Goal: Check status: Check status

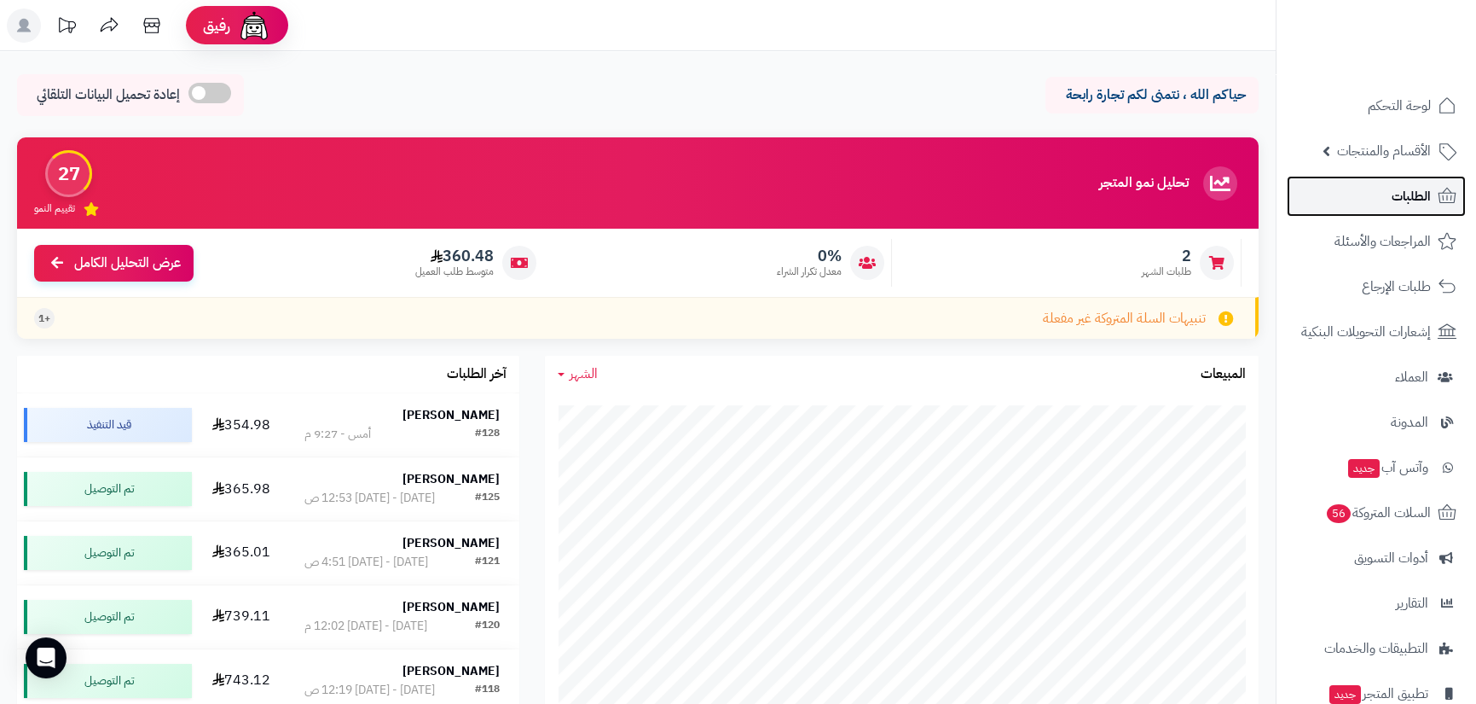
click at [1413, 204] on span "الطلبات" at bounding box center [1411, 196] width 39 height 24
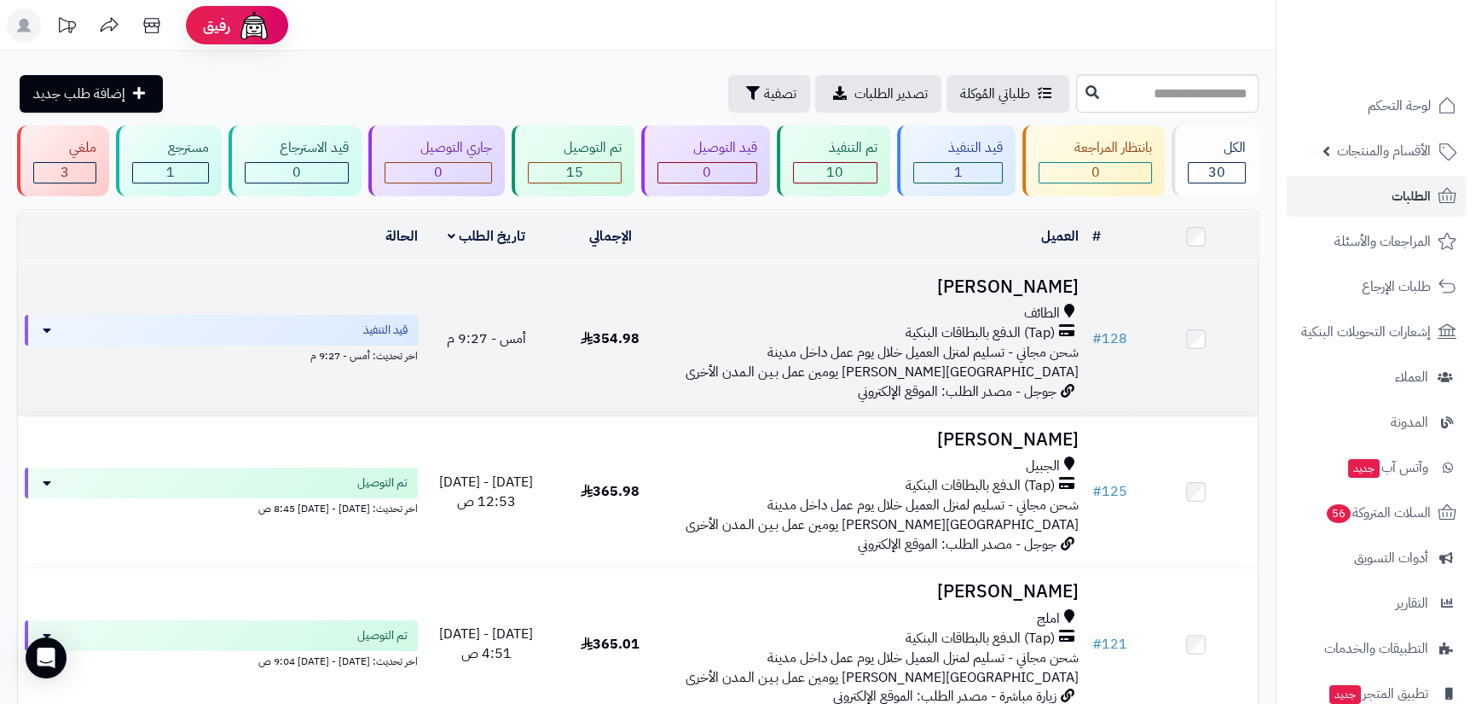
click at [1013, 287] on h3 "[PERSON_NAME]" at bounding box center [878, 287] width 399 height 20
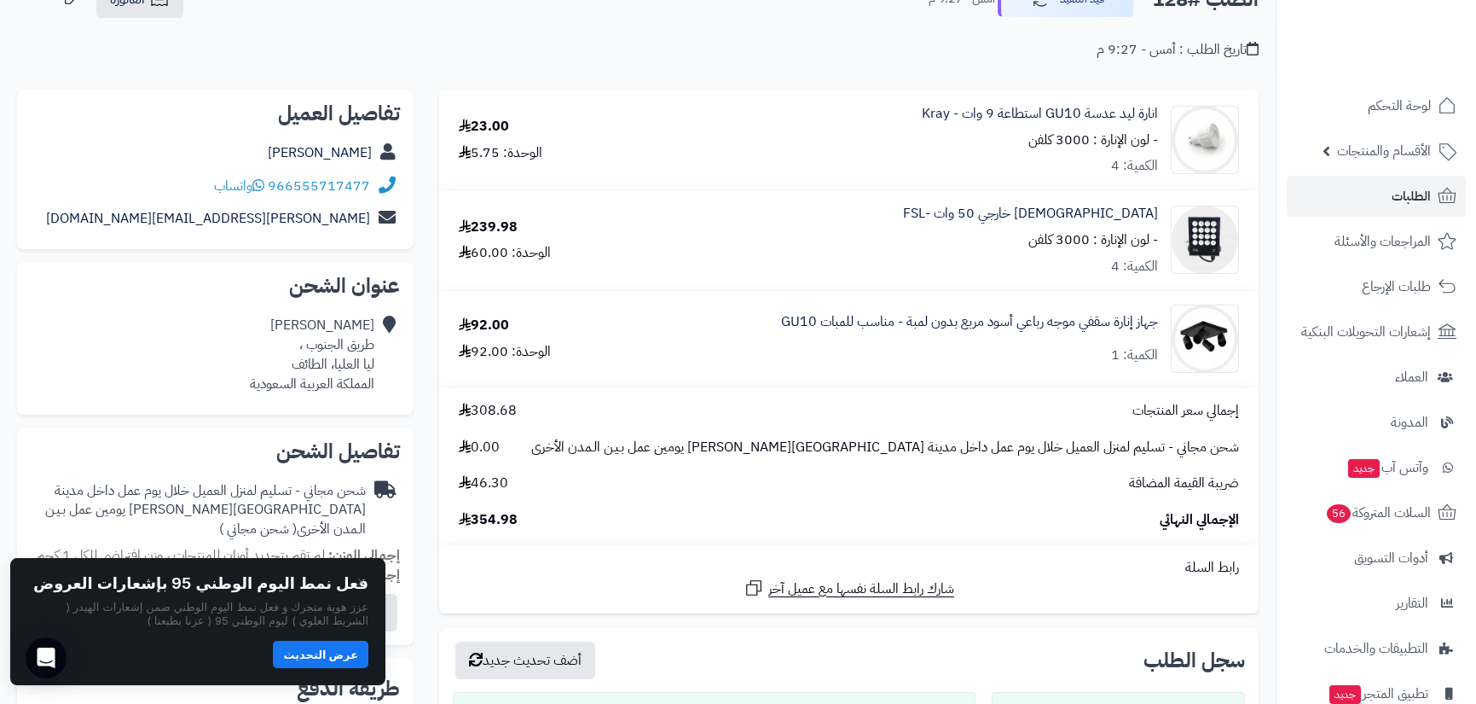
scroll to position [85, 0]
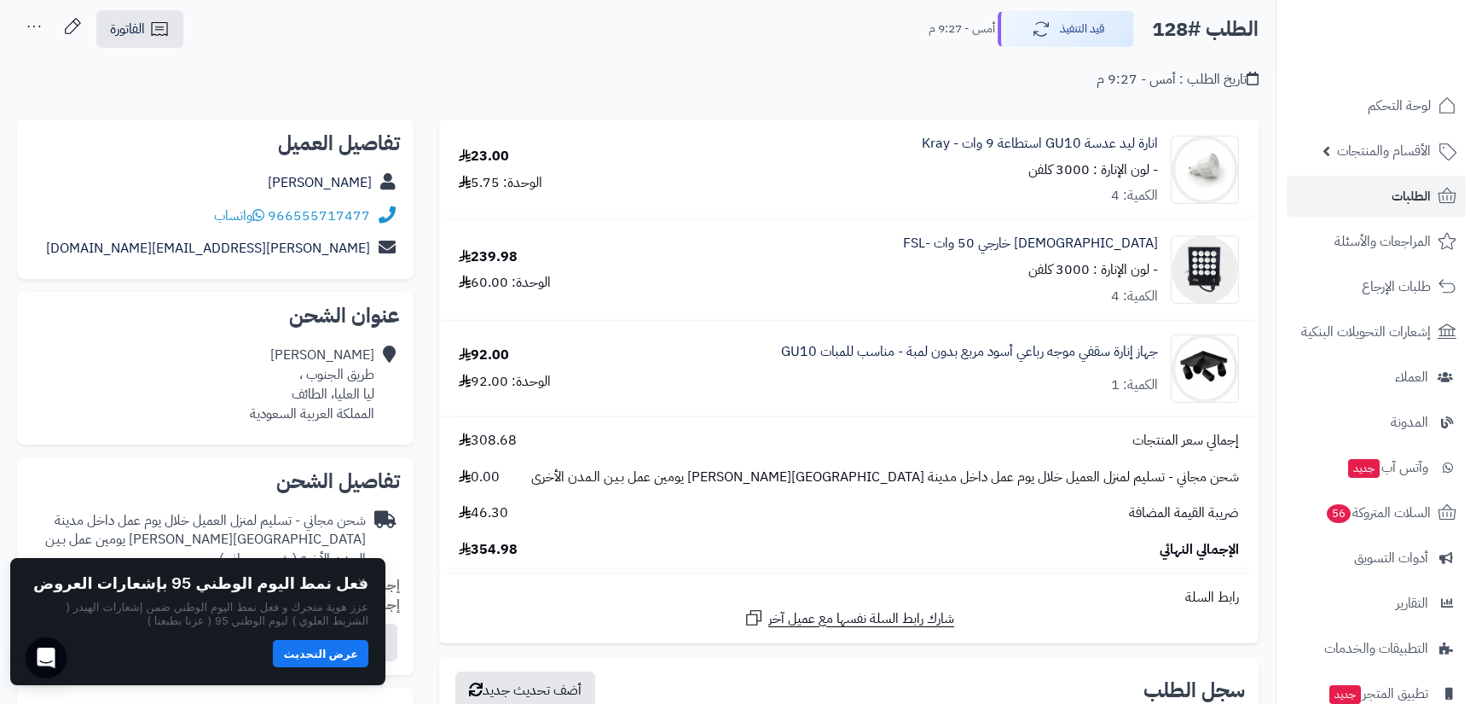
click at [324, 648] on button "عرض التحديث" at bounding box center [321, 653] width 96 height 27
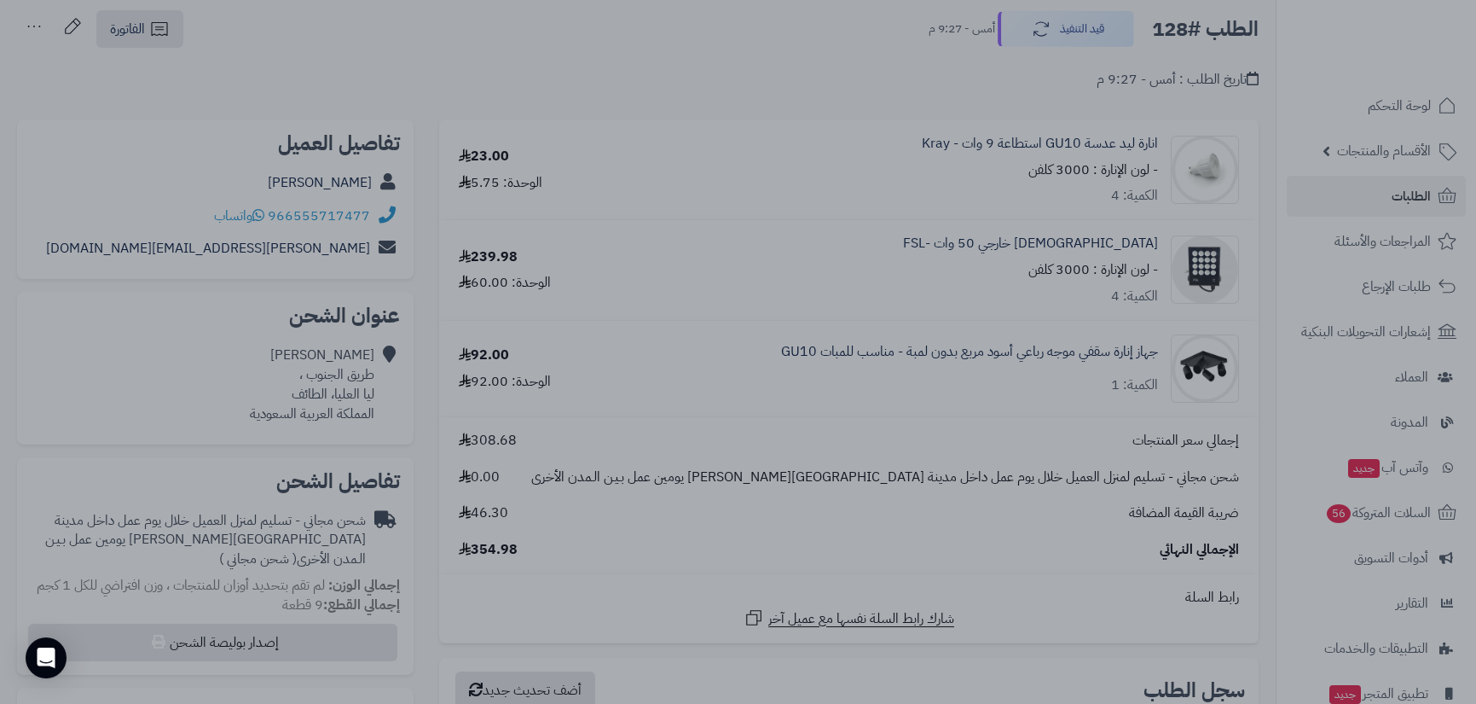
click at [739, 95] on div at bounding box center [738, 352] width 1476 height 704
